Goal: Task Accomplishment & Management: Manage account settings

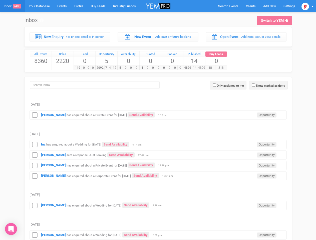
click at [158, 120] on td "[DATE]" at bounding box center [158, 129] width 257 height 19
click at [228, 6] on span "Search Events" at bounding box center [228, 6] width 20 height 4
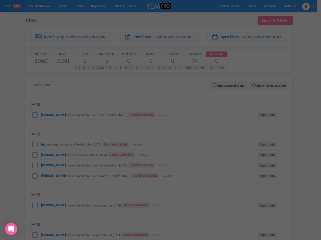
click at [270, 6] on div at bounding box center [160, 120] width 321 height 240
click at [308, 6] on div at bounding box center [160, 120] width 321 height 240
click at [268, 85] on div at bounding box center [160, 120] width 321 height 240
click at [228, 85] on div at bounding box center [158, 60] width 150 height 100
click at [35, 115] on div at bounding box center [160, 120] width 321 height 240
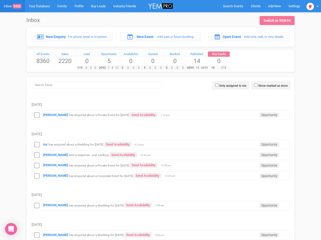
click at [158, 144] on div "Inz has enquired about a Wedding for [DATE] Send Availability Opportunity 4:14 …" at bounding box center [160, 144] width 257 height 9
click at [35, 145] on icon at bounding box center [37, 145] width 8 height 7
